Goal: Information Seeking & Learning: Learn about a topic

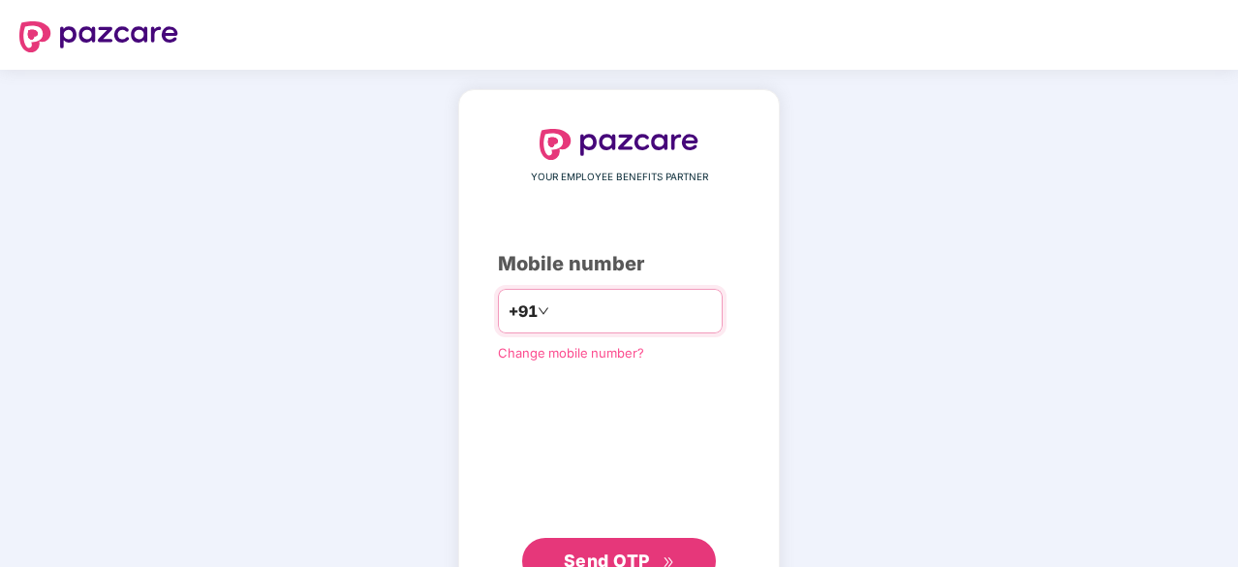
click at [594, 309] on input "number" at bounding box center [632, 310] width 159 height 31
type input "**********"
click at [578, 554] on span "Send OTP" at bounding box center [607, 558] width 86 height 20
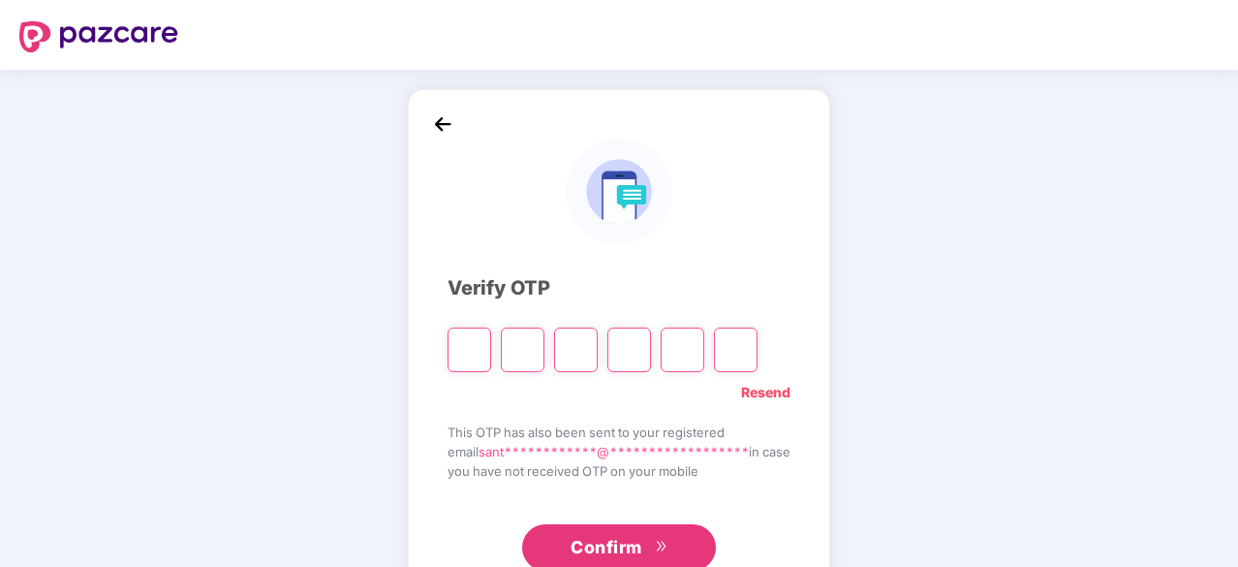
type input "*"
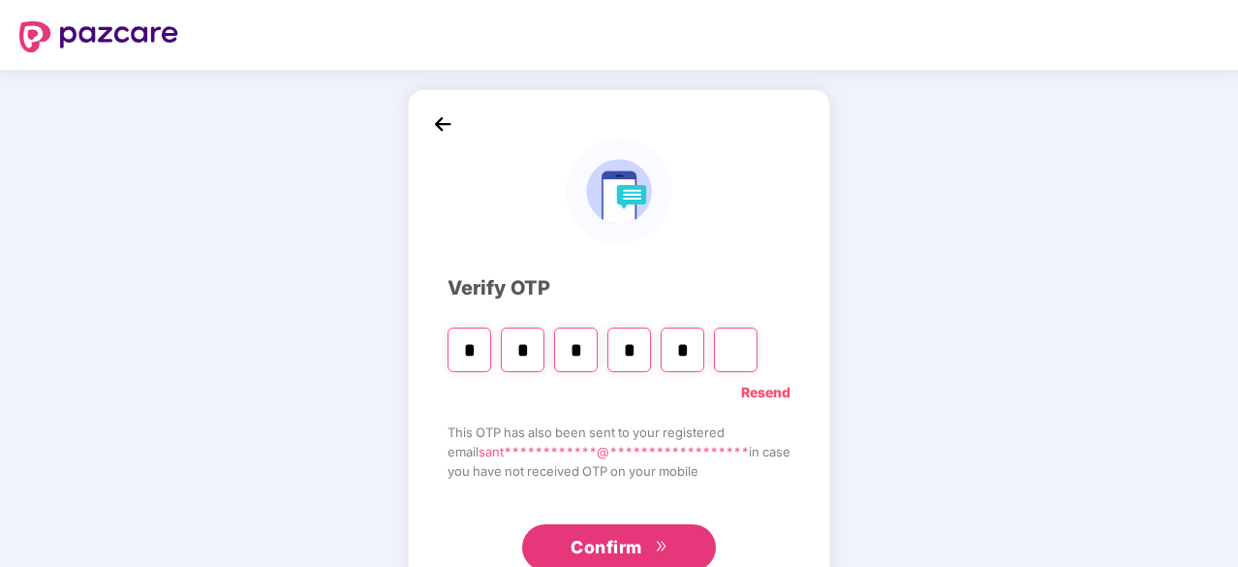
type input "*"
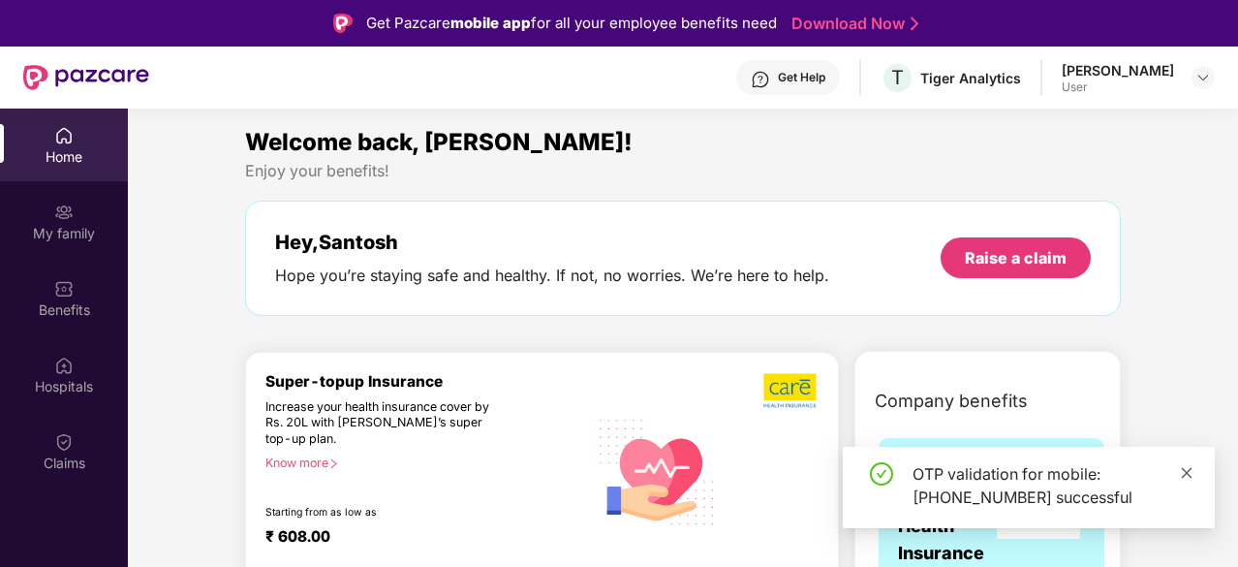
click at [1191, 471] on icon "close" at bounding box center [1187, 473] width 14 height 14
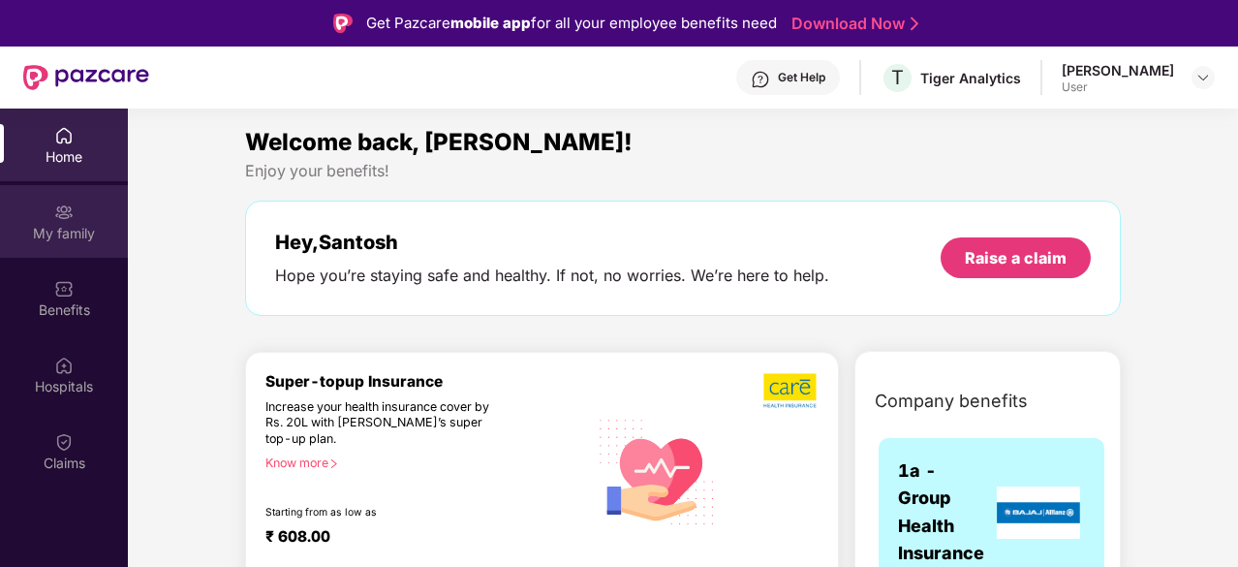
click at [64, 224] on div "My family" at bounding box center [64, 233] width 128 height 19
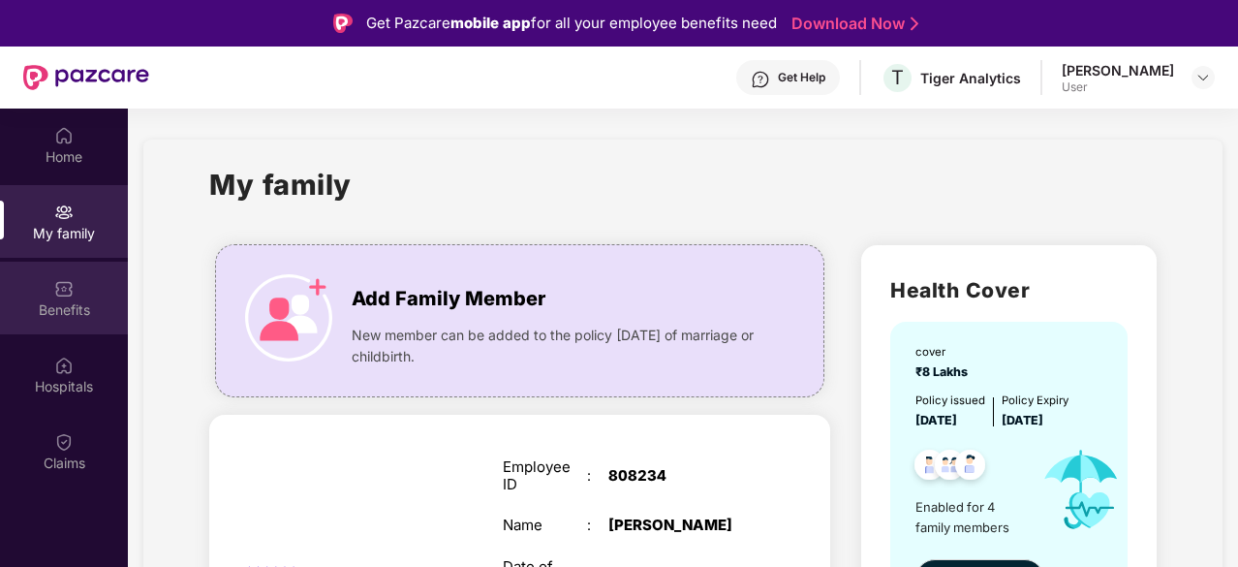
click at [74, 292] on div "Benefits" at bounding box center [64, 298] width 128 height 73
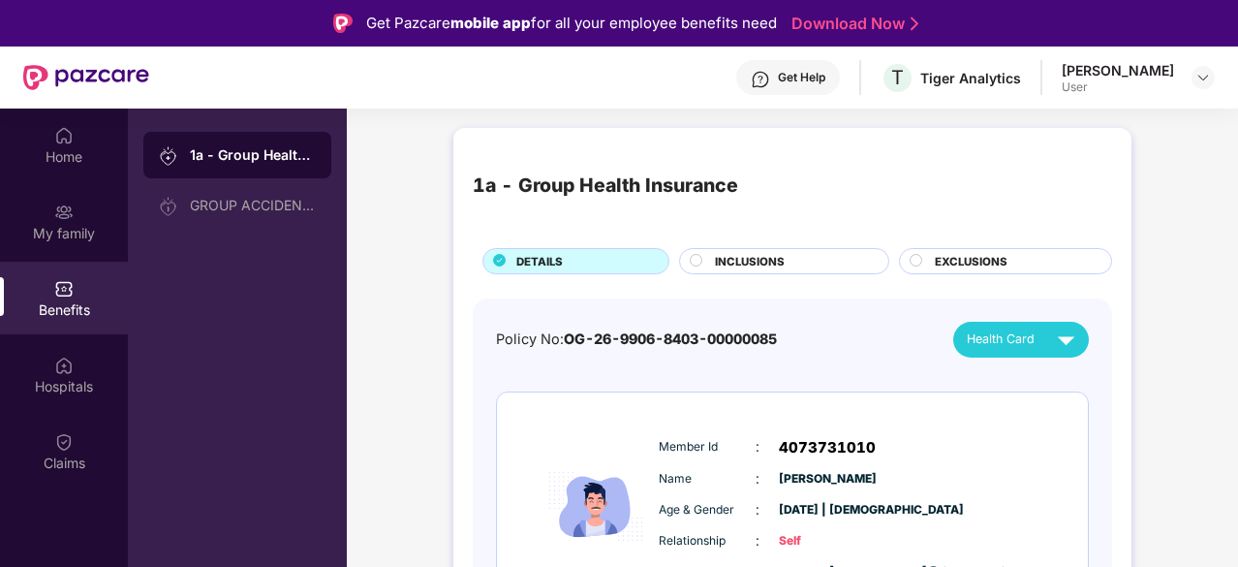
click at [798, 257] on div "INCLUSIONS" at bounding box center [791, 263] width 173 height 20
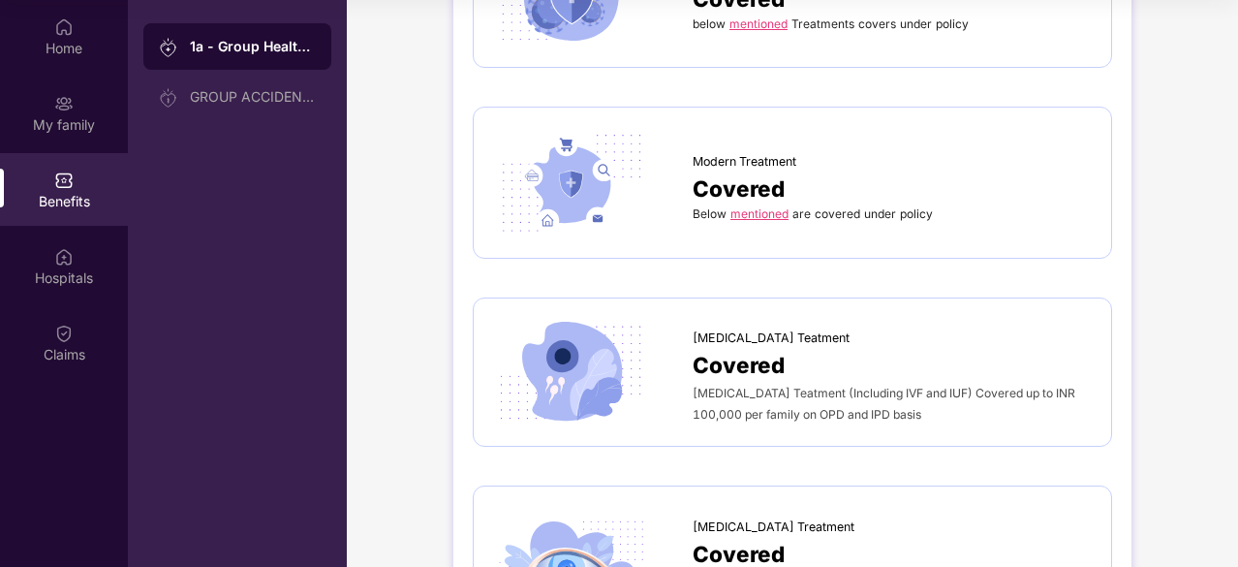
scroll to position [4469, 0]
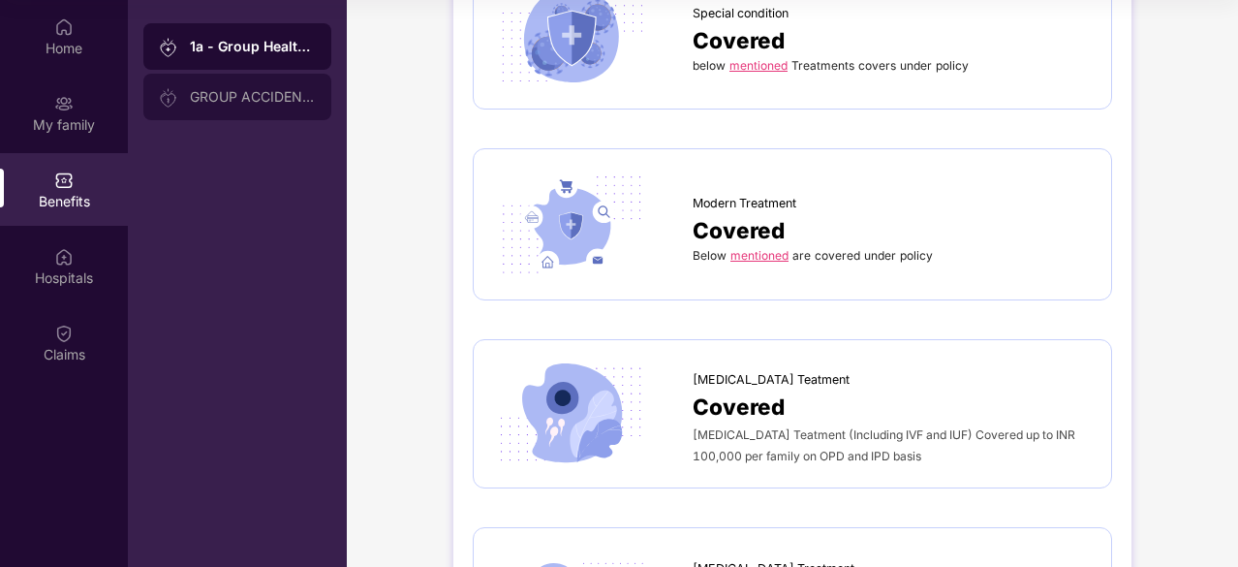
click at [253, 101] on div "GROUP ACCIDENTAL INSURANCE" at bounding box center [253, 96] width 126 height 15
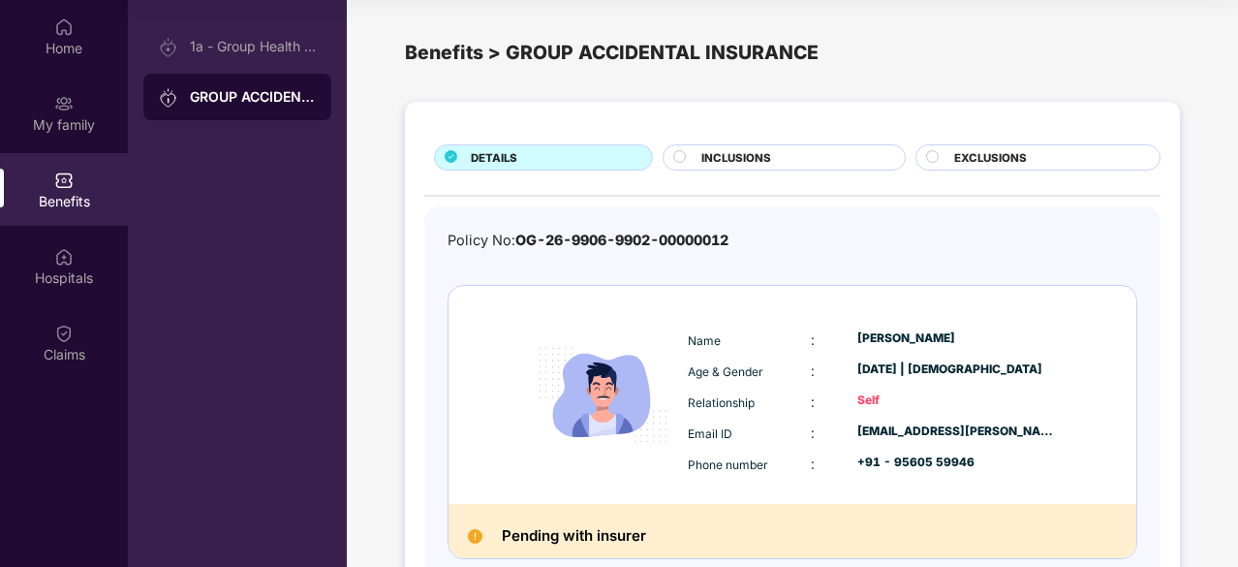
scroll to position [0, 0]
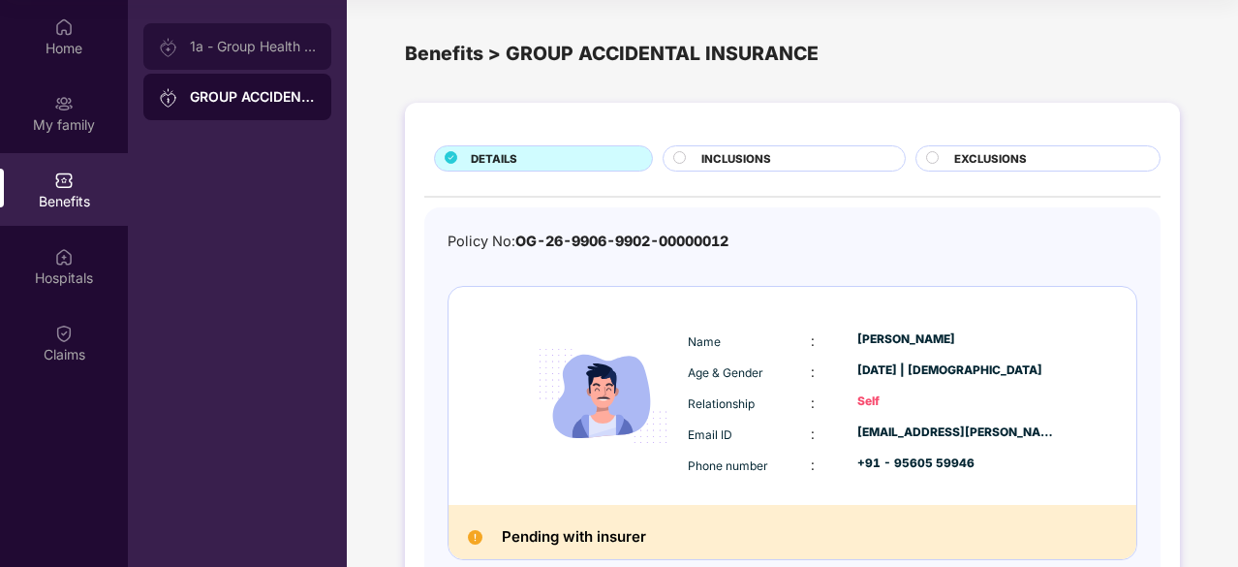
click at [246, 40] on div "1a - Group Health Insurance" at bounding box center [253, 46] width 126 height 15
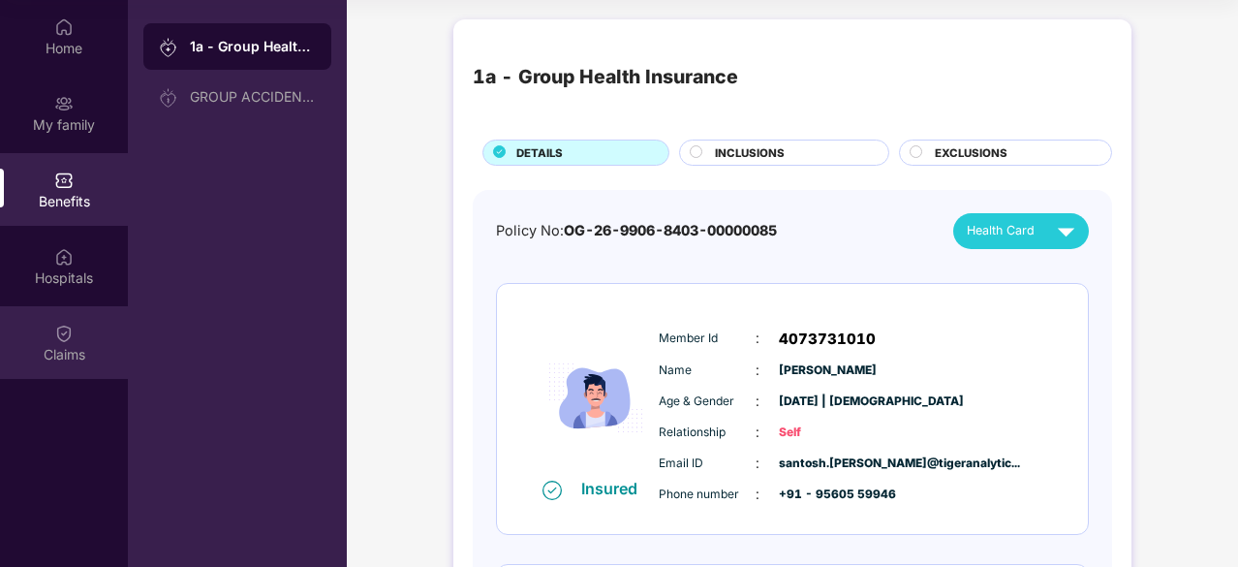
click at [60, 338] on img at bounding box center [63, 333] width 19 height 19
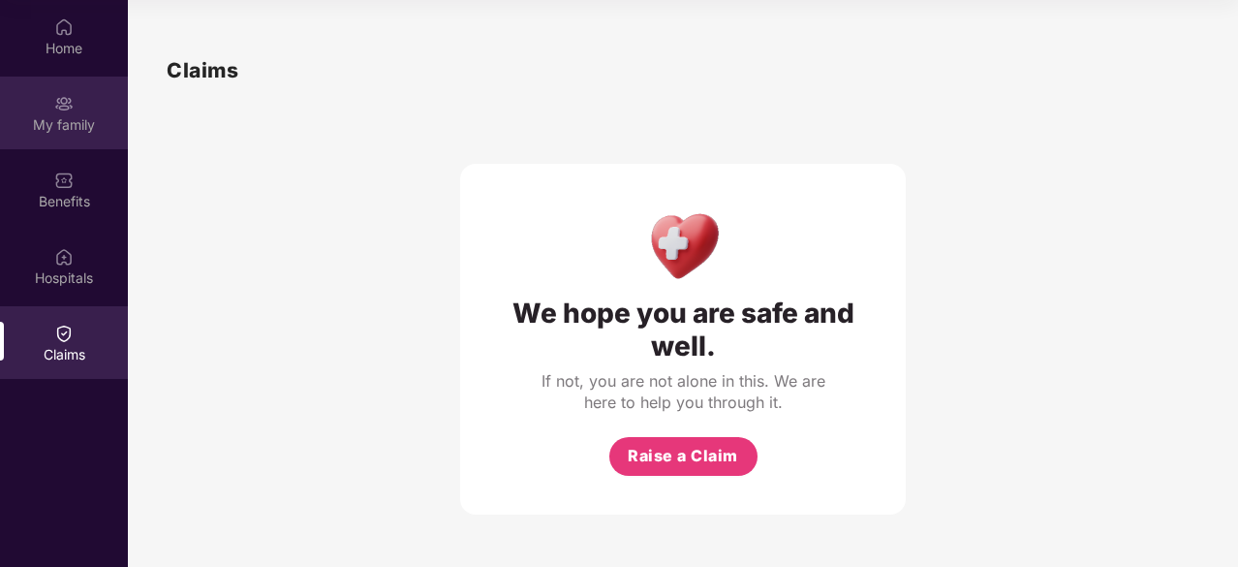
click at [56, 106] on img at bounding box center [63, 103] width 19 height 19
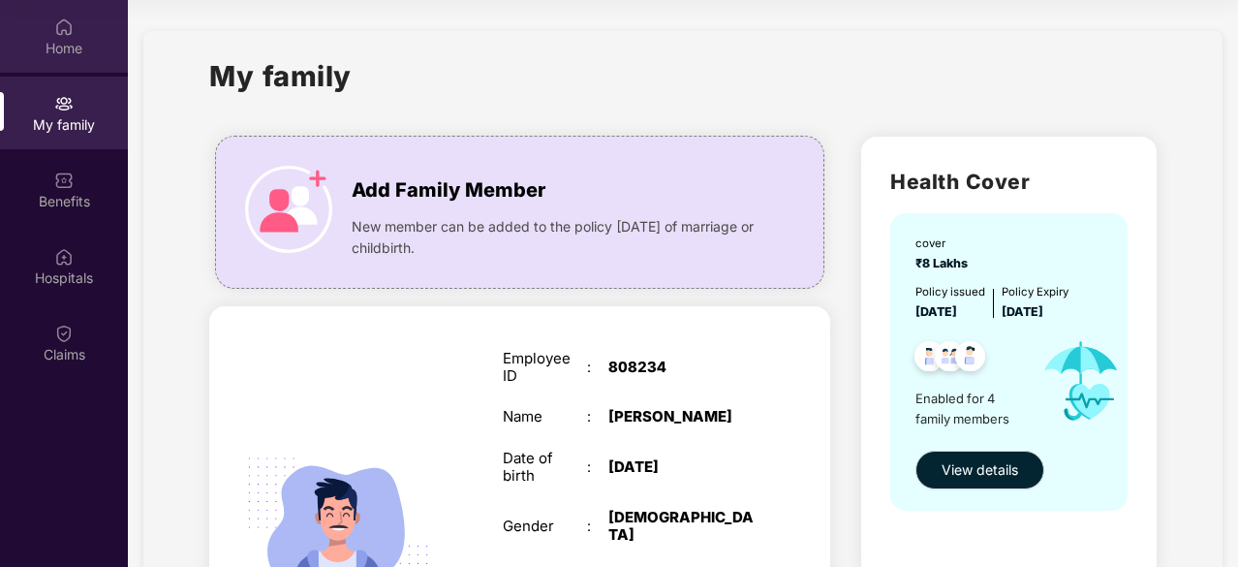
click at [66, 30] on img at bounding box center [63, 26] width 19 height 19
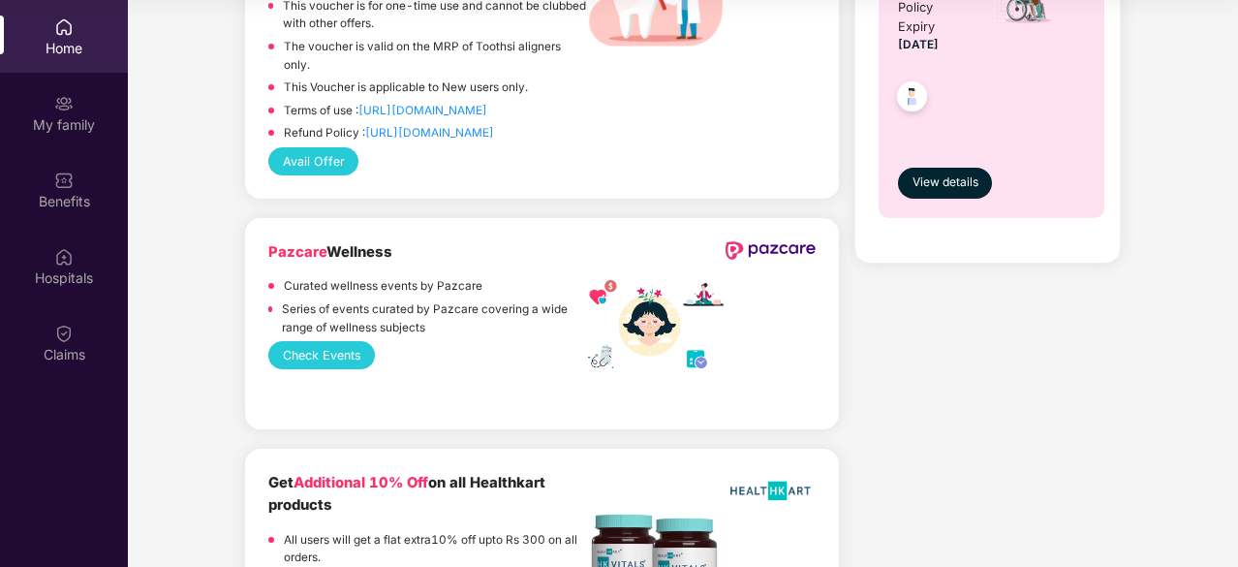
scroll to position [1162, 0]
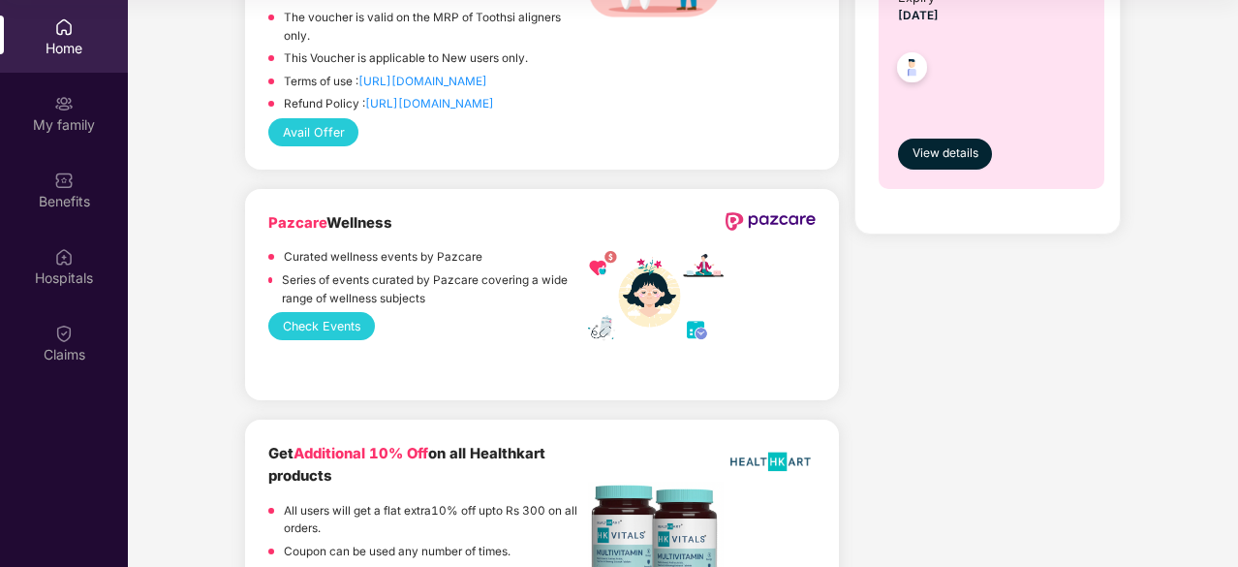
click at [309, 318] on button "Check Events" at bounding box center [321, 326] width 107 height 28
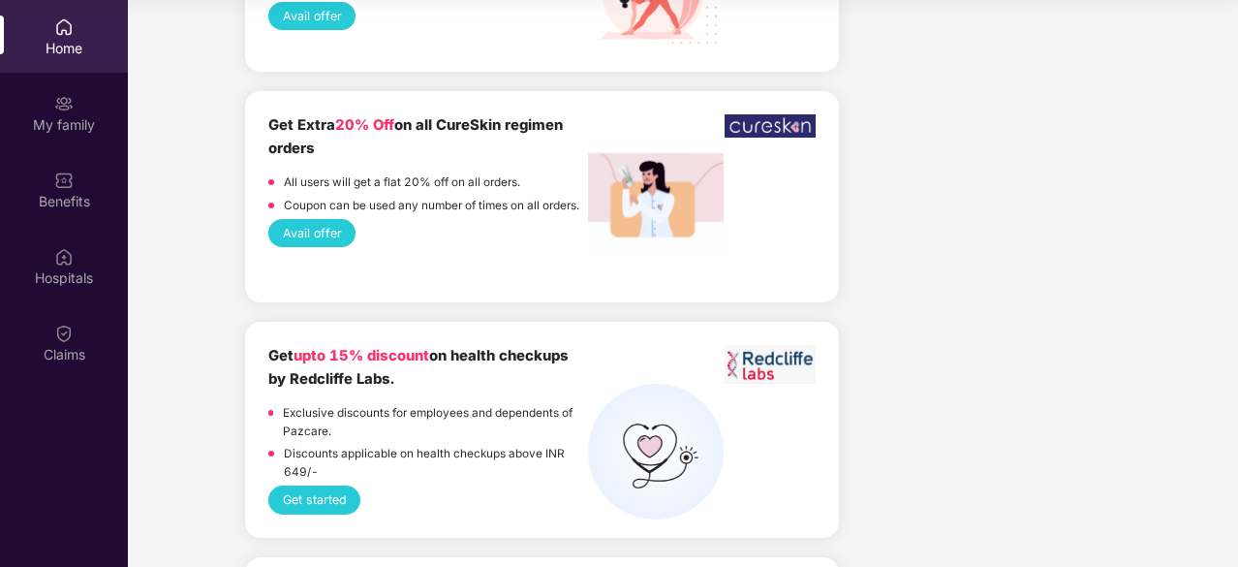
scroll to position [2518, 0]
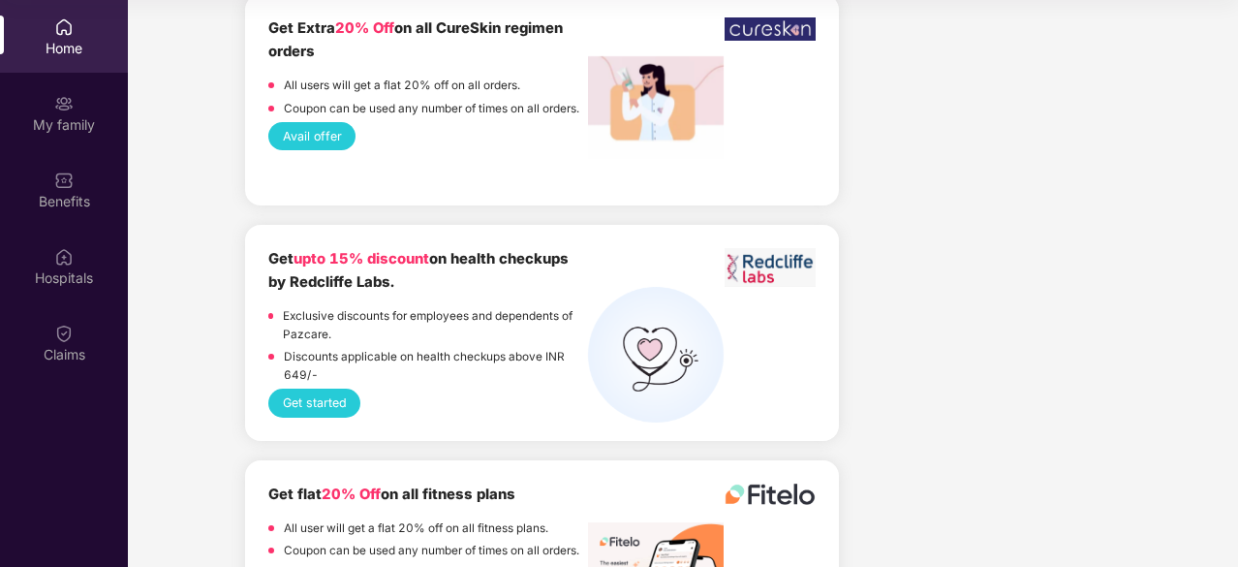
click at [315, 404] on button "Get started" at bounding box center [314, 402] width 92 height 28
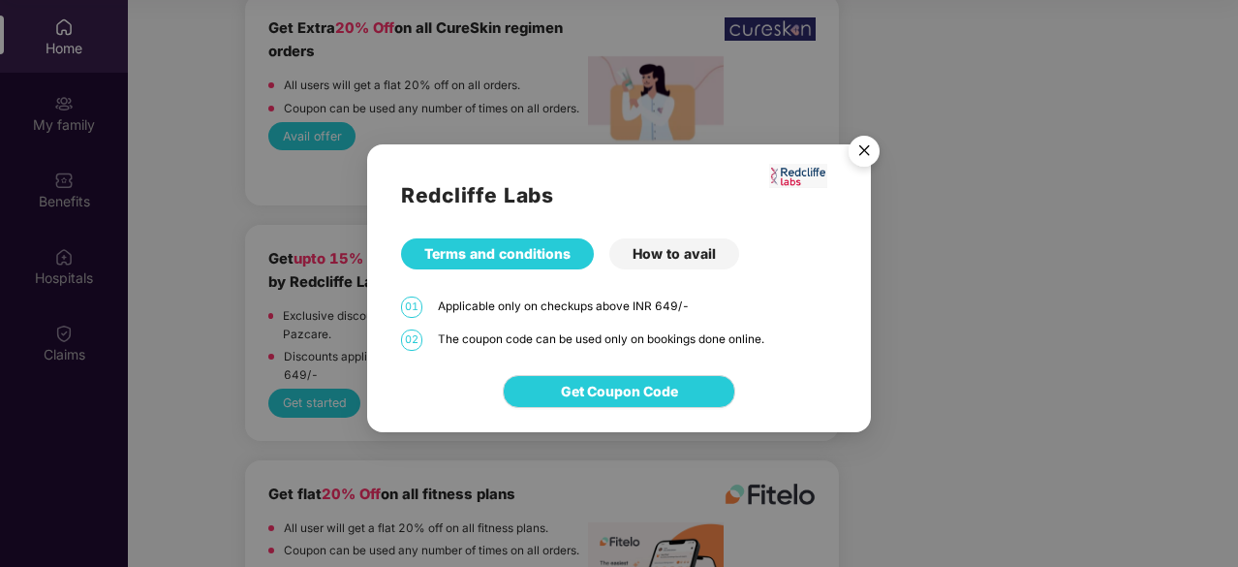
click at [857, 148] on img "Close" at bounding box center [864, 154] width 54 height 54
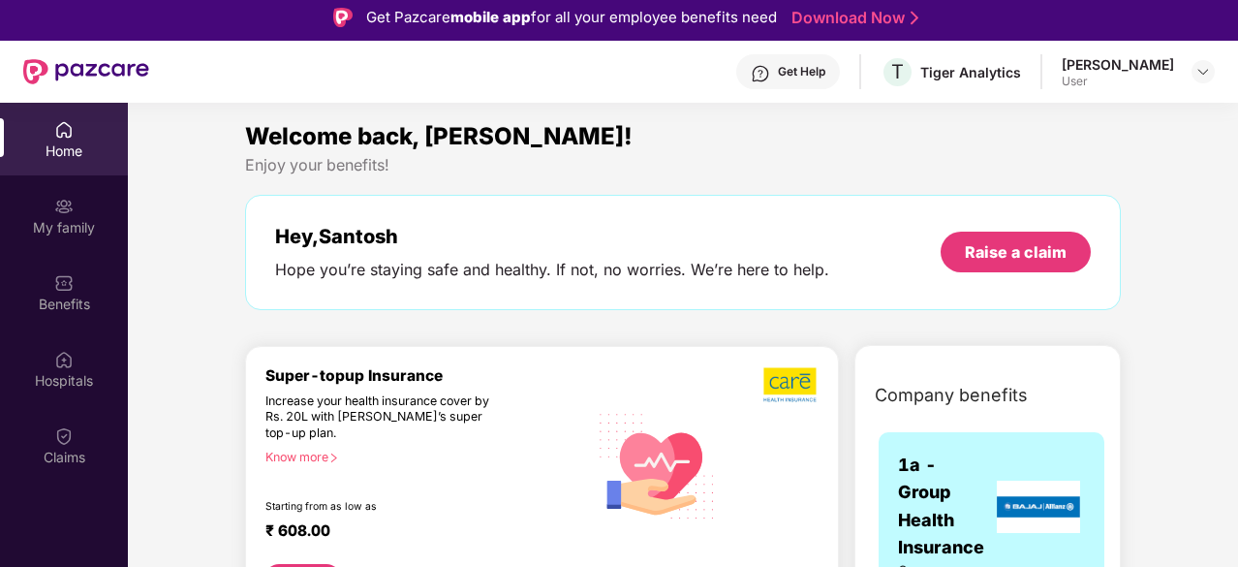
scroll to position [0, 0]
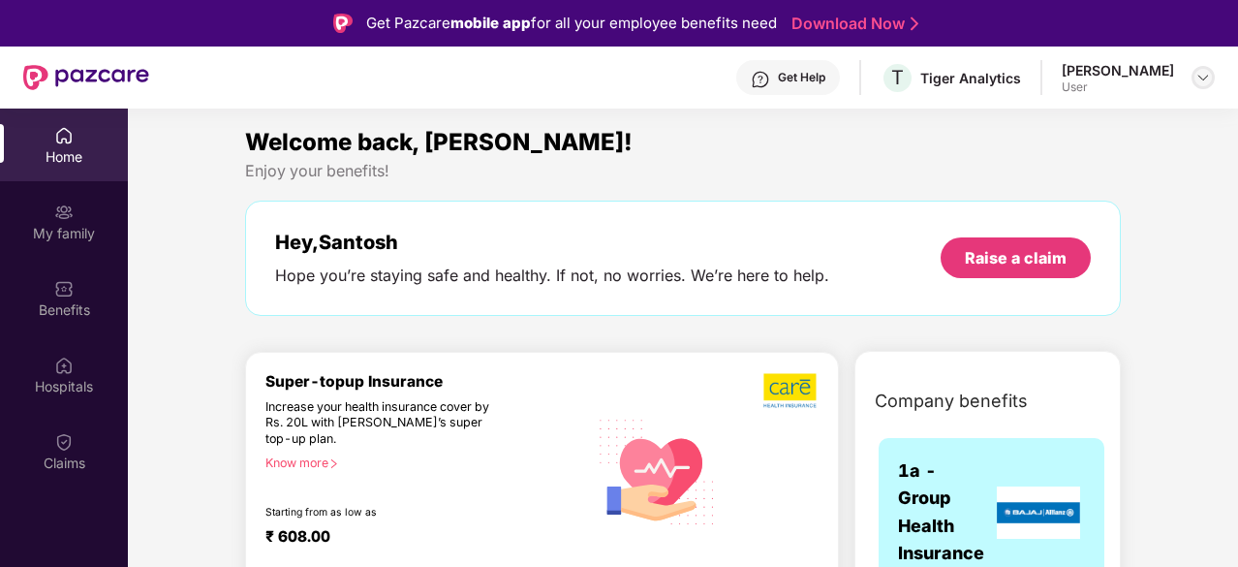
click at [1207, 75] on img at bounding box center [1202, 77] width 15 height 15
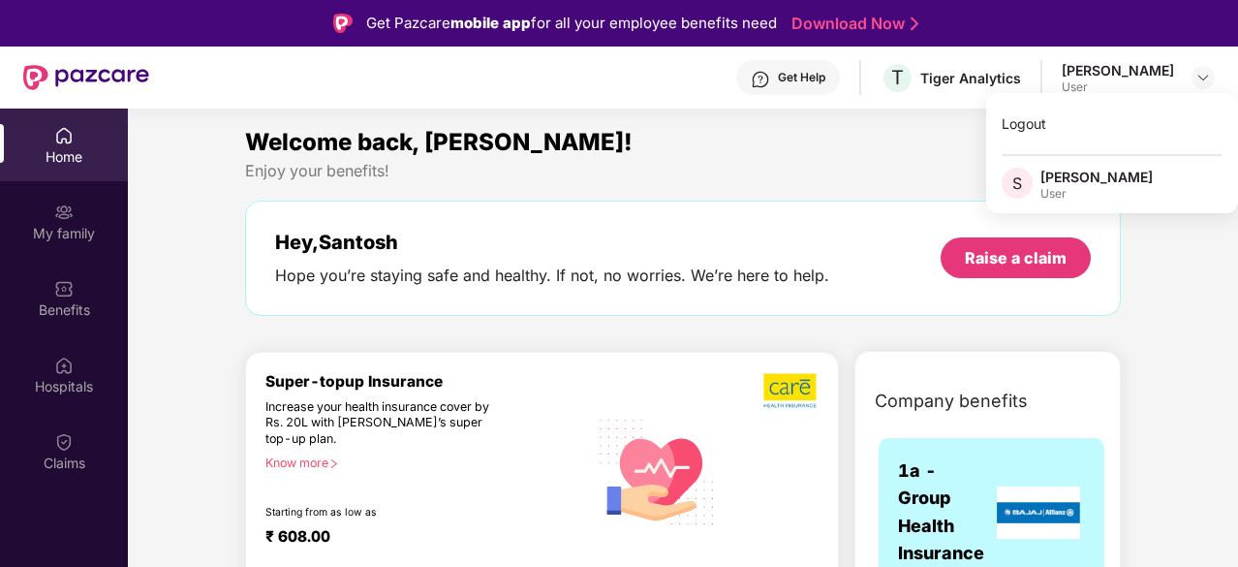
click at [877, 188] on div "Welcome back, [PERSON_NAME]! Enjoy your benefits! Hey, [PERSON_NAME] Hope you’r…" at bounding box center [682, 229] width 891 height 211
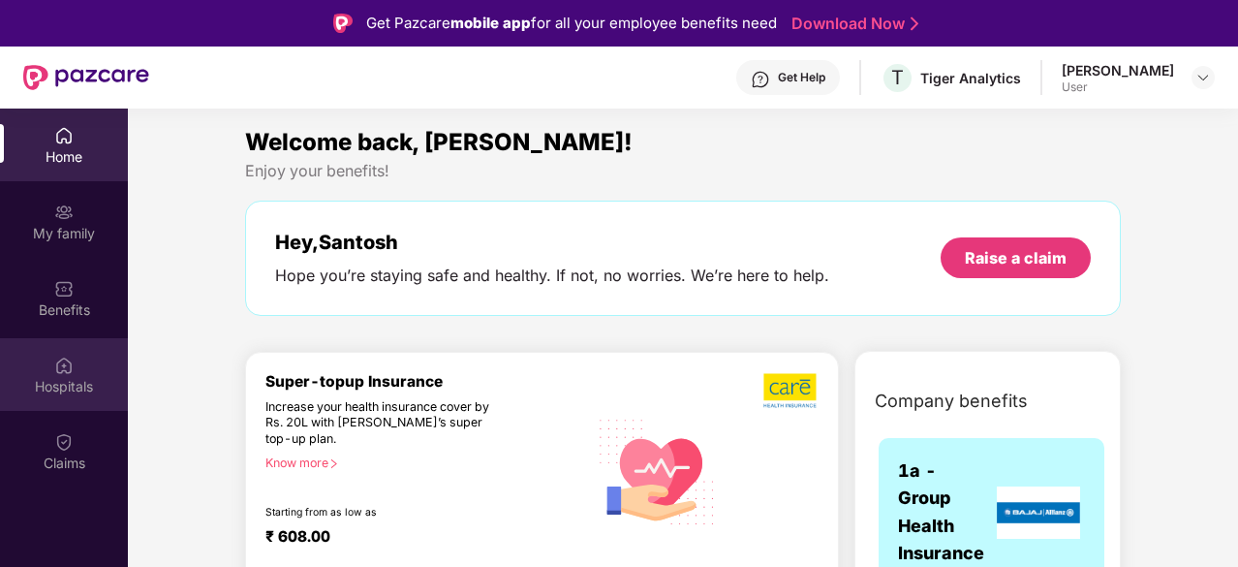
click at [81, 363] on div "Hospitals" at bounding box center [64, 374] width 128 height 73
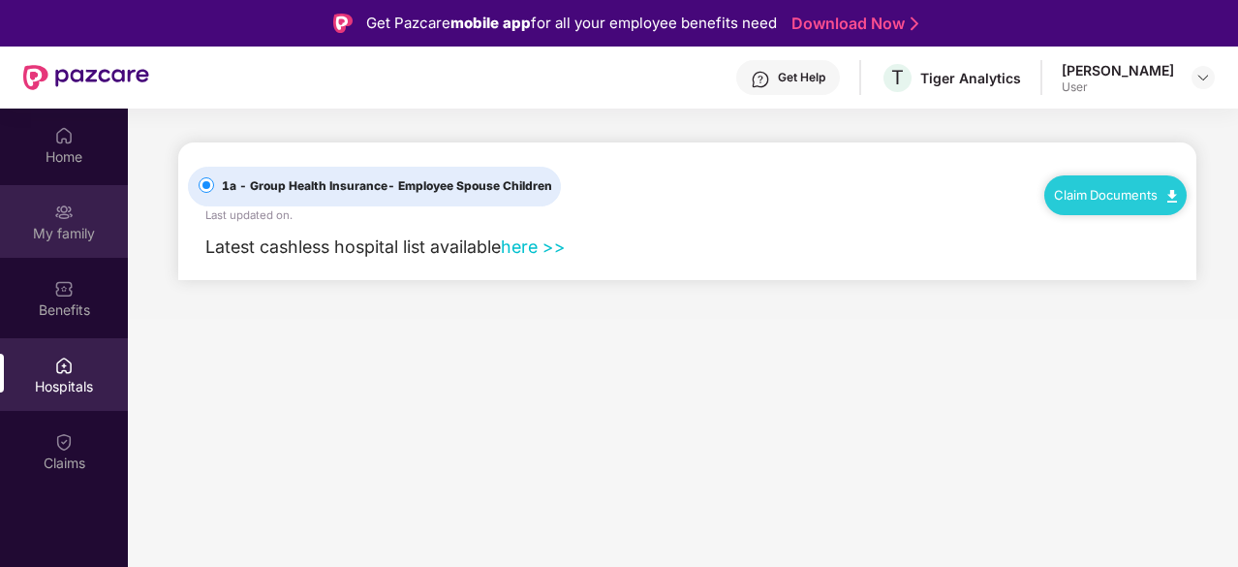
click at [72, 222] on div "My family" at bounding box center [64, 221] width 128 height 73
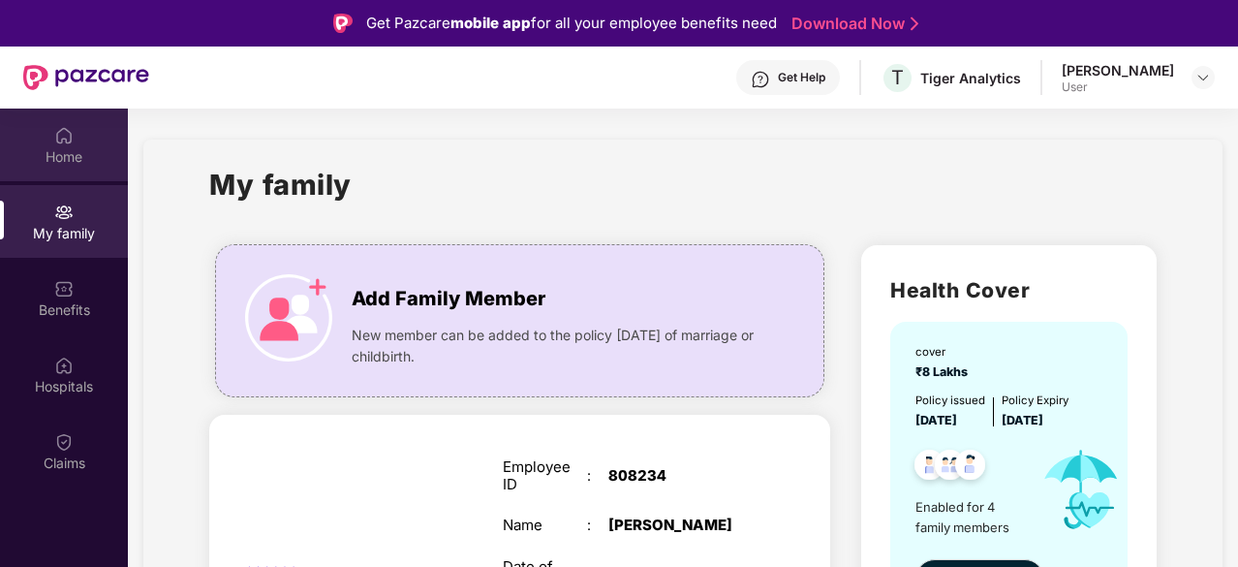
click at [74, 148] on div "Home" at bounding box center [64, 156] width 128 height 19
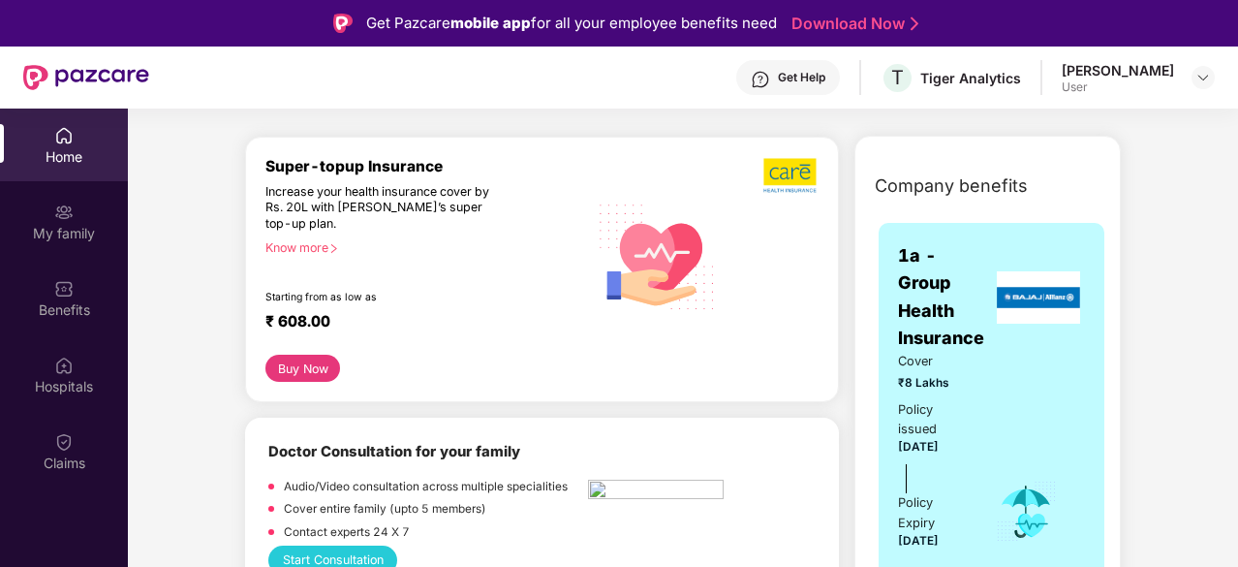
scroll to position [194, 0]
